Goal: Task Accomplishment & Management: Use online tool/utility

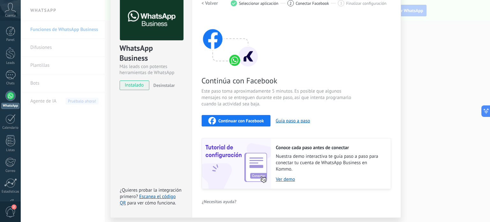
scroll to position [54, 0]
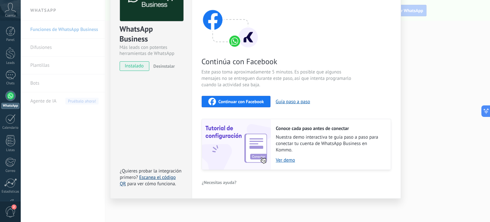
click at [163, 176] on link "Escanea el código QR" at bounding box center [148, 180] width 56 height 12
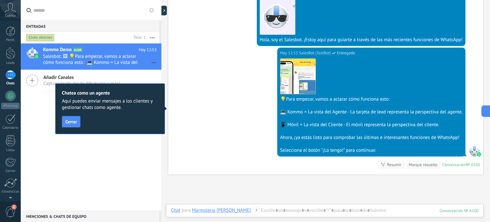
scroll to position [160, 0]
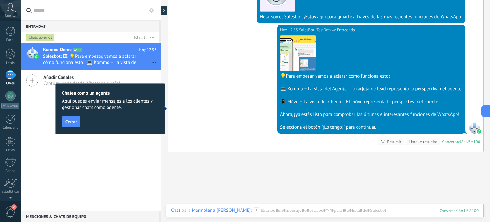
click at [73, 122] on span "Cerrar" at bounding box center [70, 121] width 11 height 4
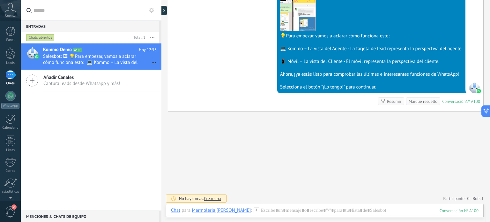
scroll to position [200, 0]
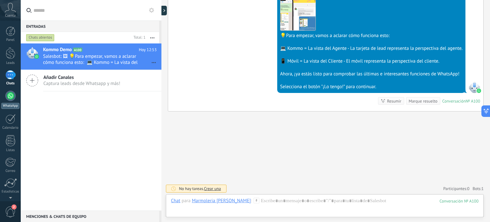
click at [14, 93] on div at bounding box center [10, 96] width 10 height 10
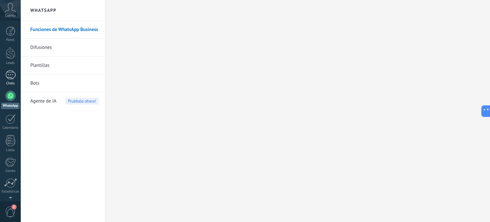
click at [8, 78] on div at bounding box center [10, 74] width 10 height 9
